Goal: Find specific page/section: Find specific page/section

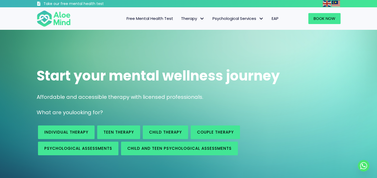
click at [272, 18] on span "EAP" at bounding box center [275, 19] width 7 height 6
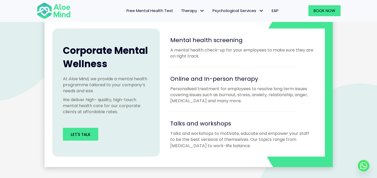
scroll to position [478, 0]
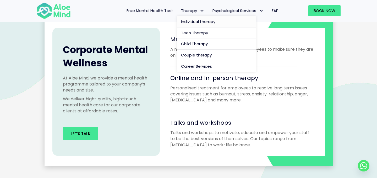
click at [201, 22] on span "Individual therapy" at bounding box center [198, 22] width 34 height 6
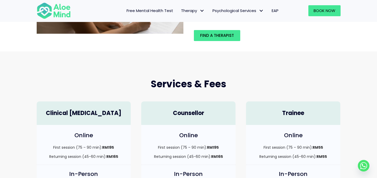
scroll to position [81, 0]
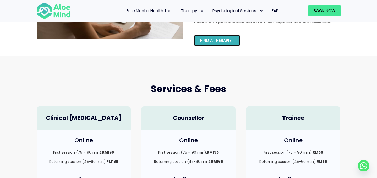
click at [226, 43] on span "Find a therapist" at bounding box center [217, 41] width 34 height 6
